Goal: Transaction & Acquisition: Purchase product/service

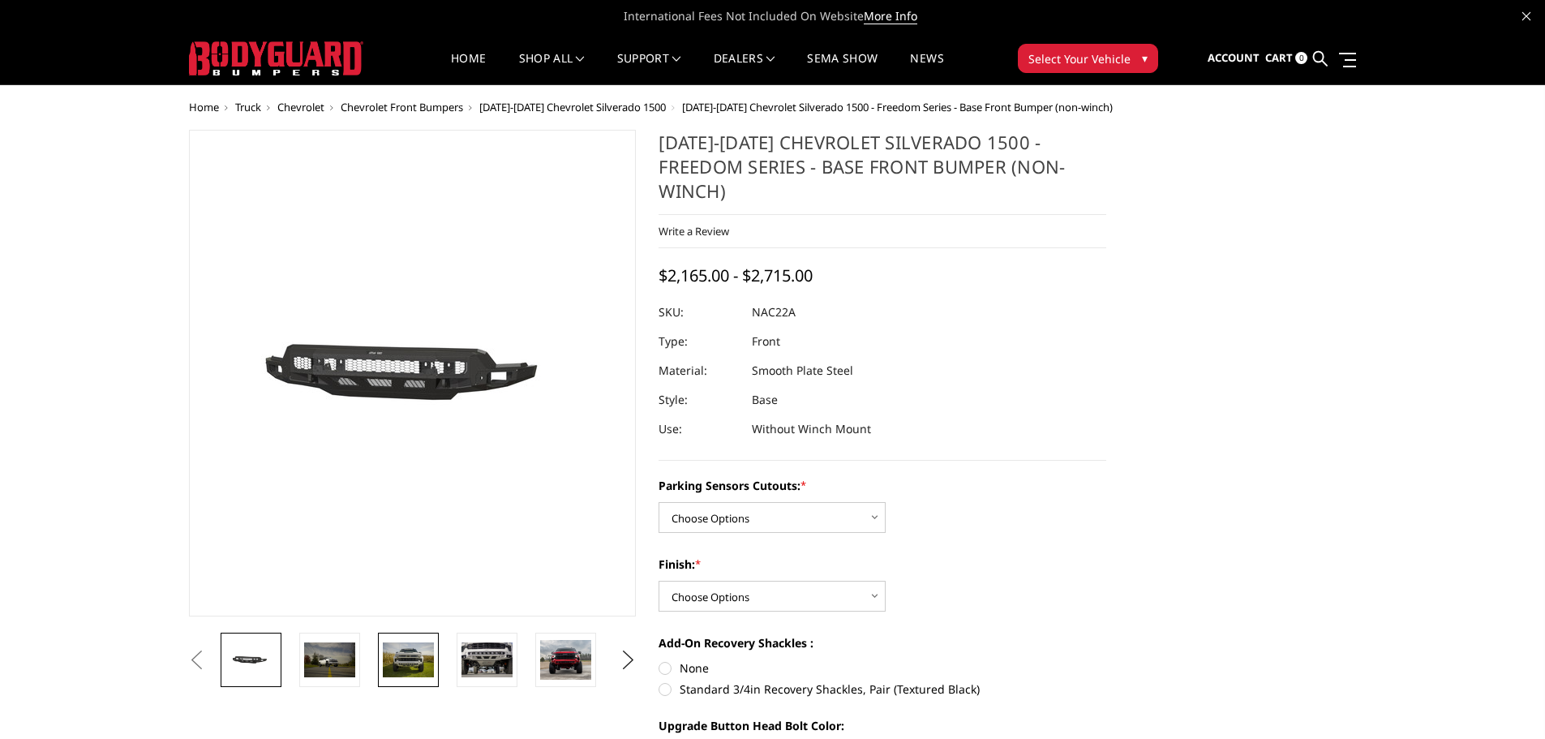
click at [410, 590] on img at bounding box center [408, 659] width 51 height 34
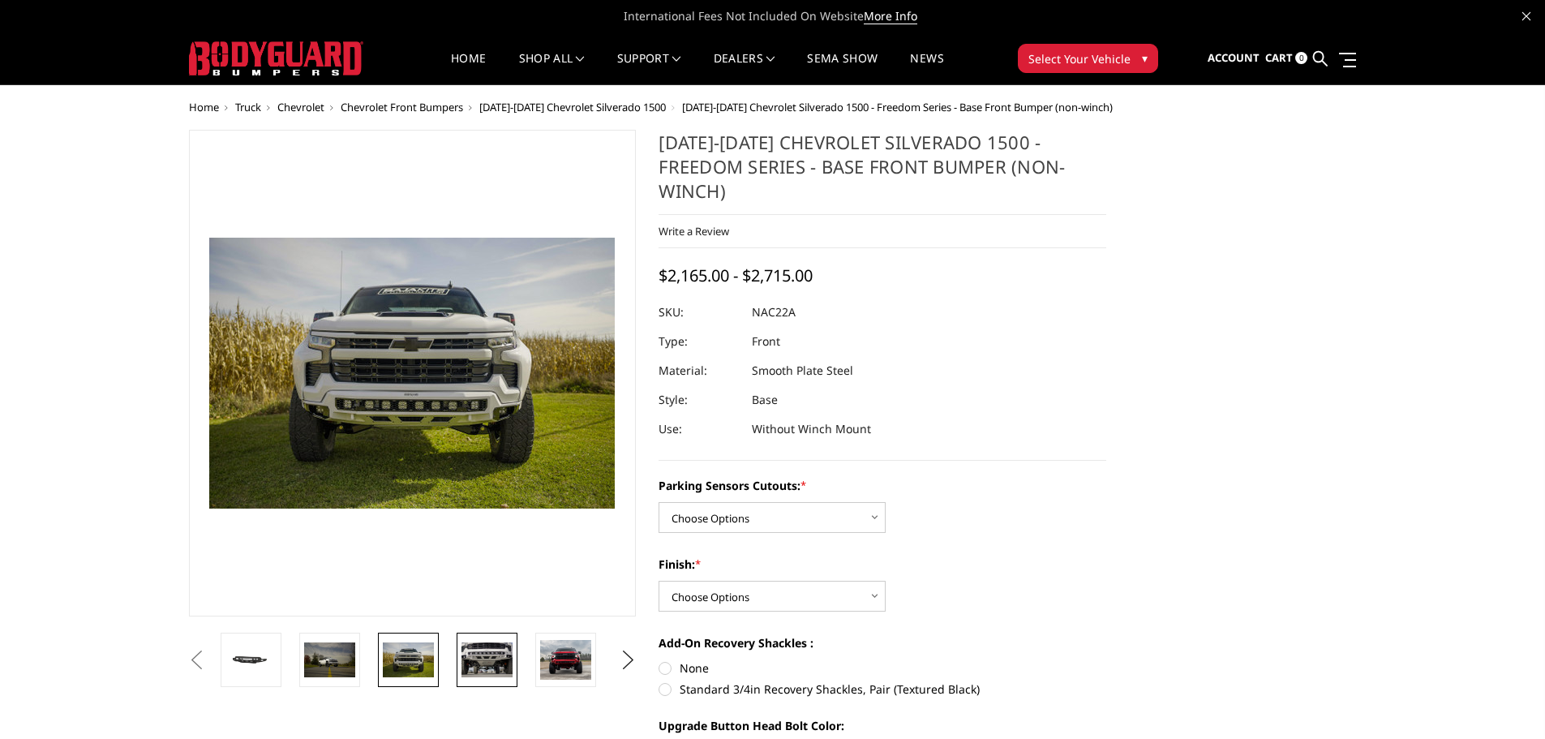
click at [488, 590] on img at bounding box center [486, 659] width 51 height 34
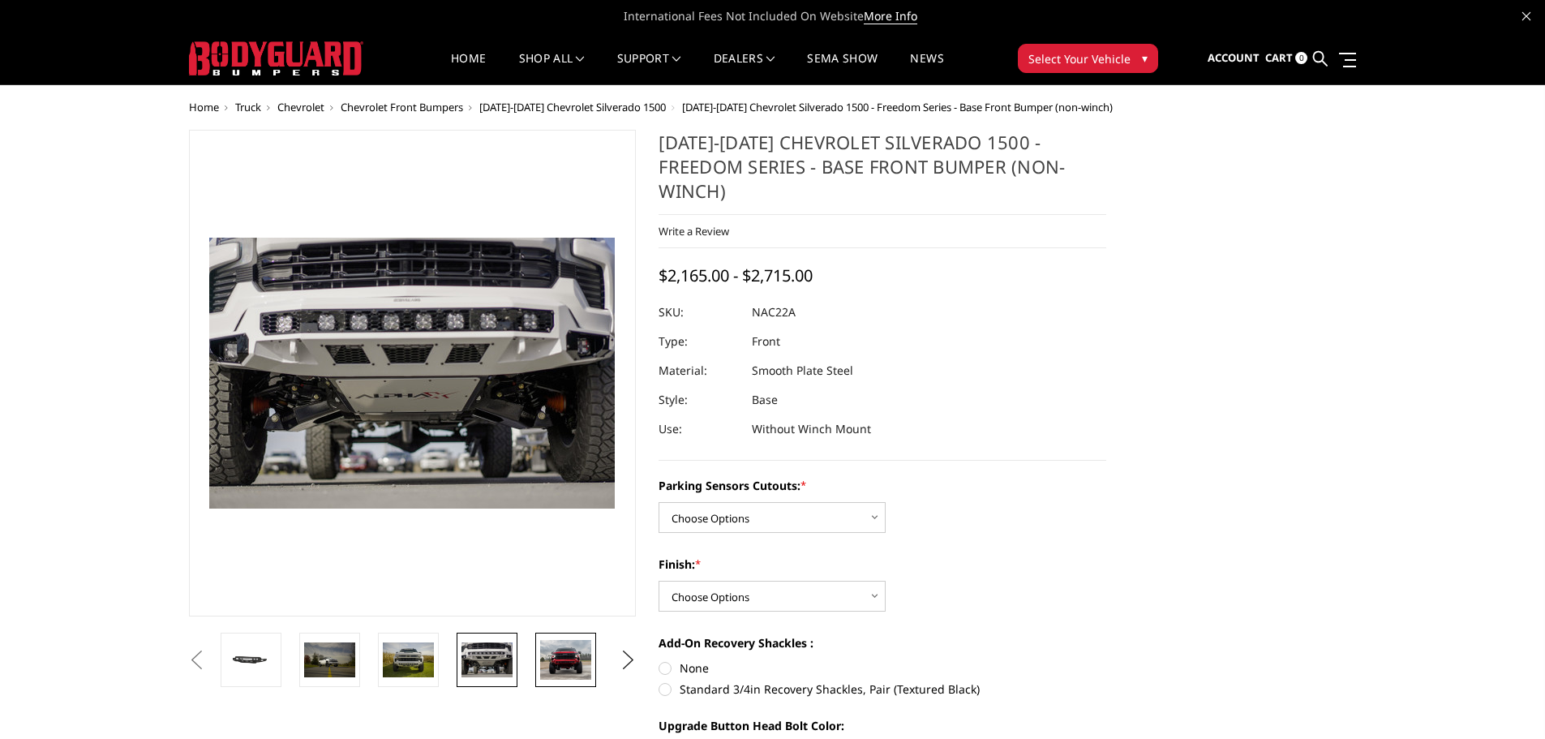
click at [536, 590] on link at bounding box center [565, 659] width 61 height 54
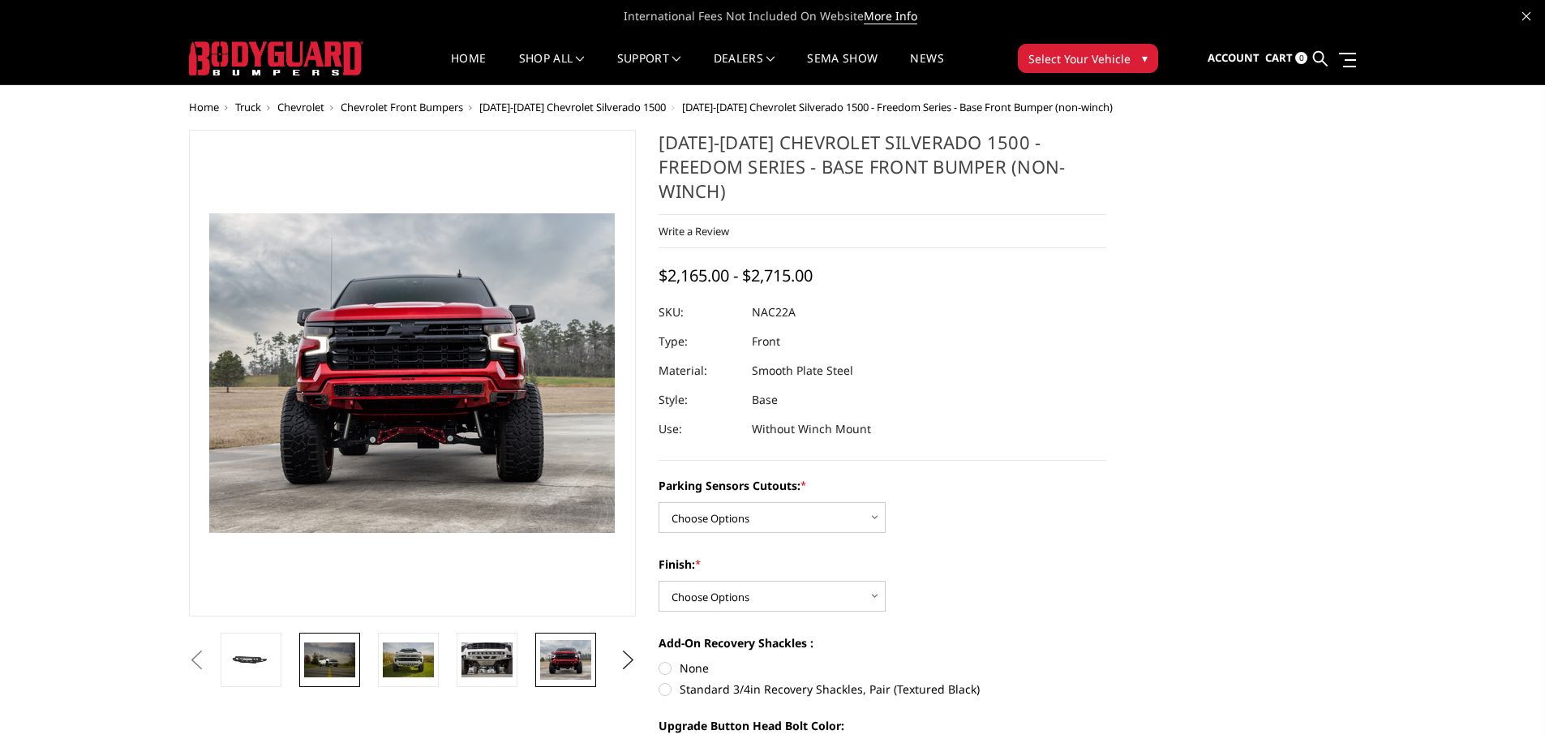
click at [347, 590] on img at bounding box center [329, 659] width 51 height 34
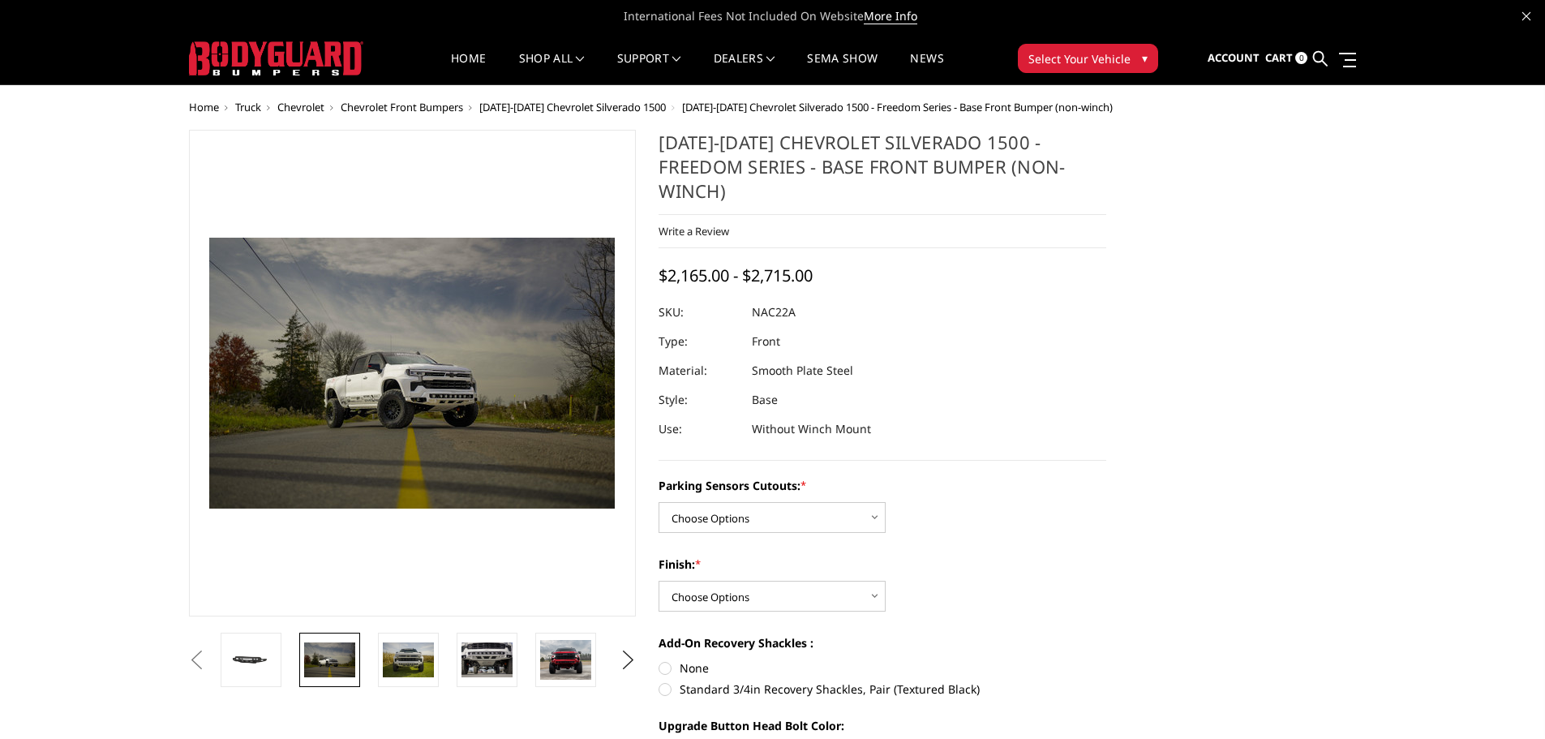
click at [366, 590] on li at bounding box center [335, 659] width 79 height 54
click at [409, 590] on img at bounding box center [408, 659] width 51 height 34
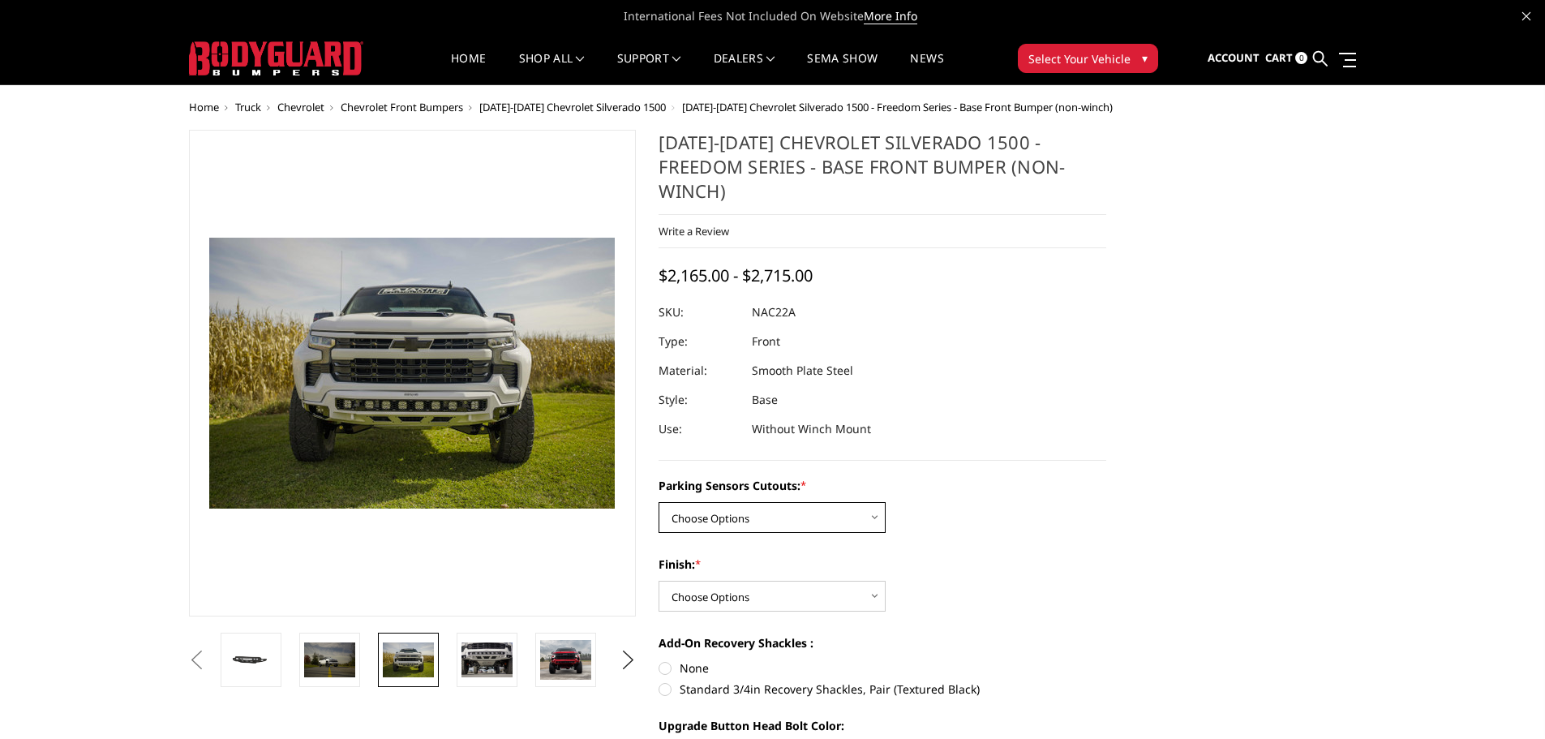
select select "1665"
click at [810, 589] on div "Parking Sensors Cutouts: * Choose Options Yes - I have parking sensors No - I d…" at bounding box center [882, 720] width 448 height 486
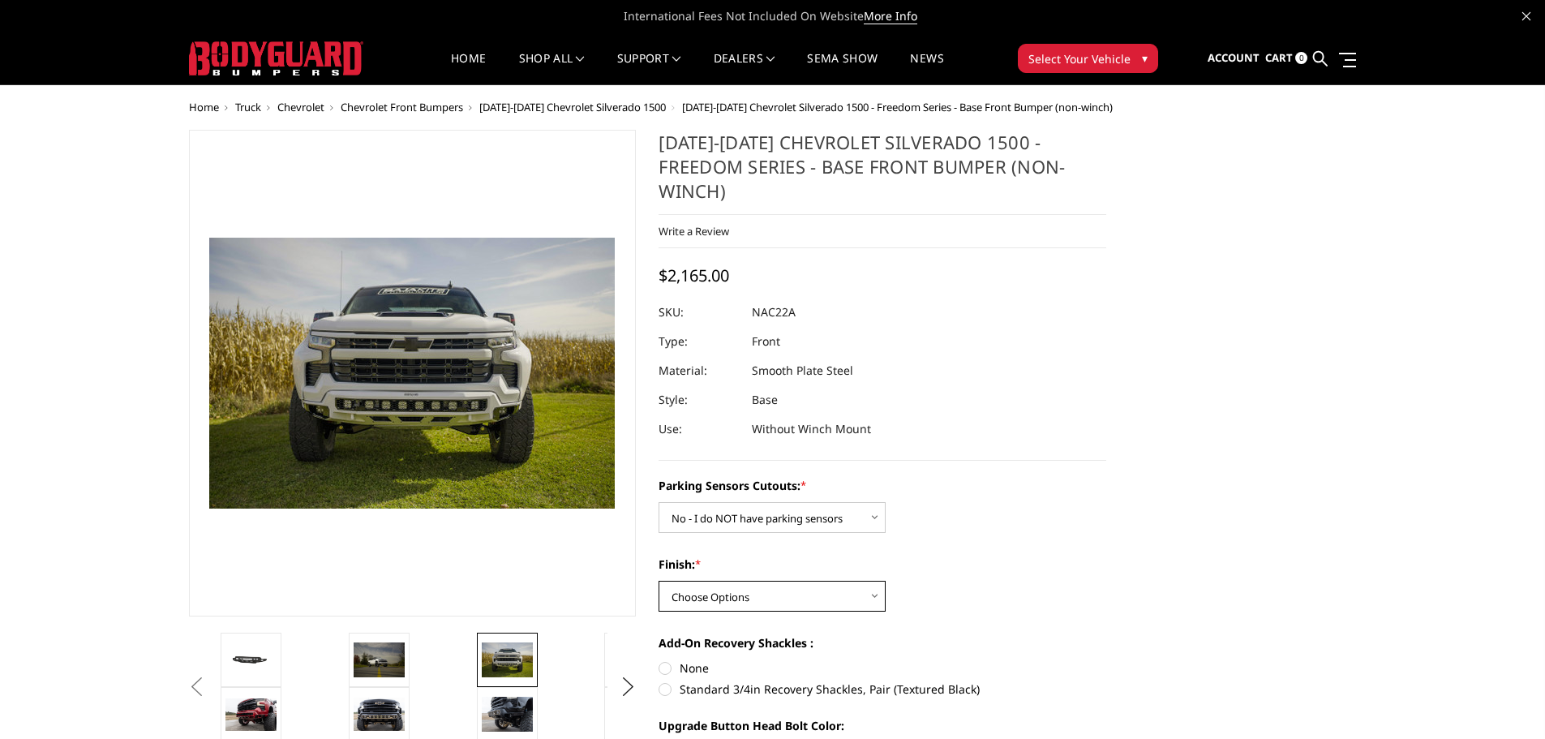
select select "1610"
